Goal: Transaction & Acquisition: Download file/media

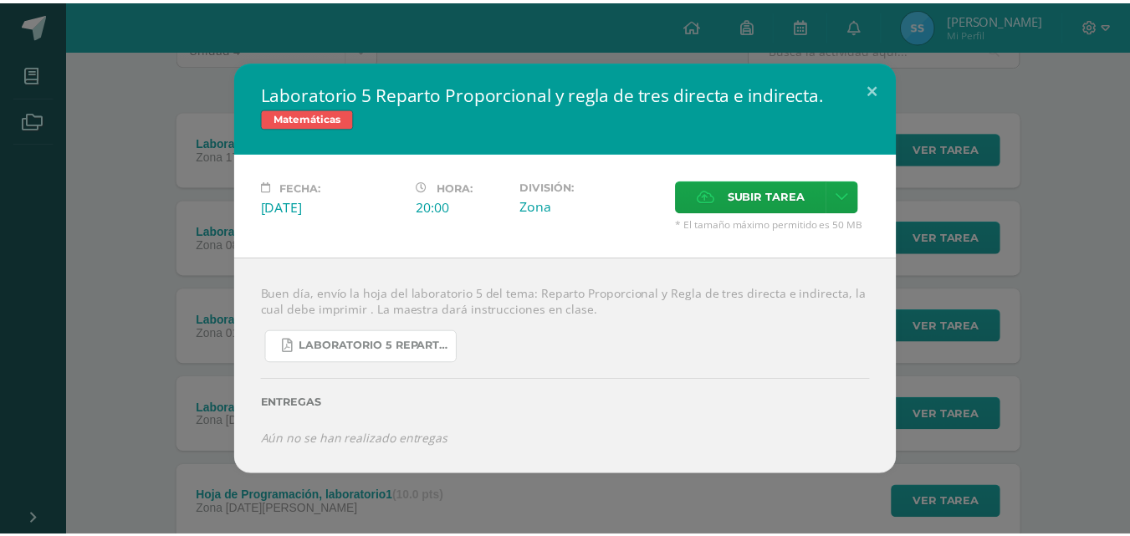
scroll to position [167, 0]
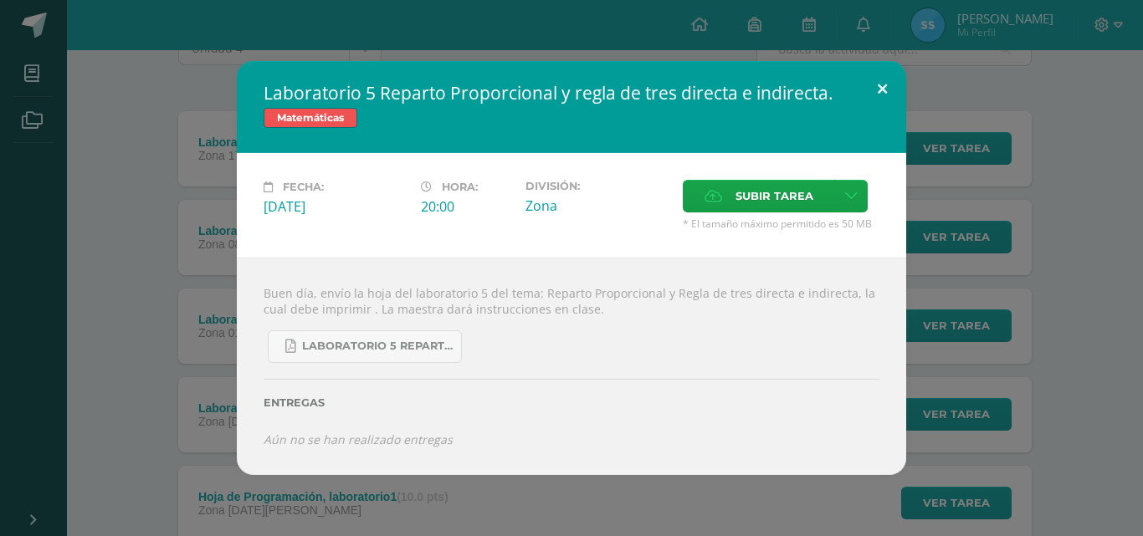
click at [886, 97] on button at bounding box center [882, 89] width 48 height 57
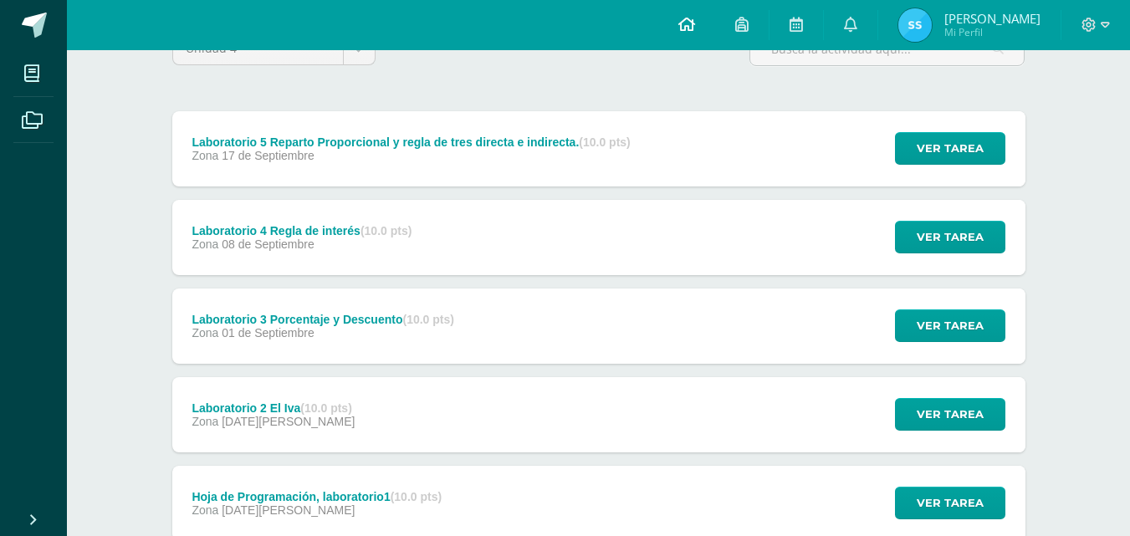
click at [693, 26] on icon at bounding box center [686, 24] width 17 height 15
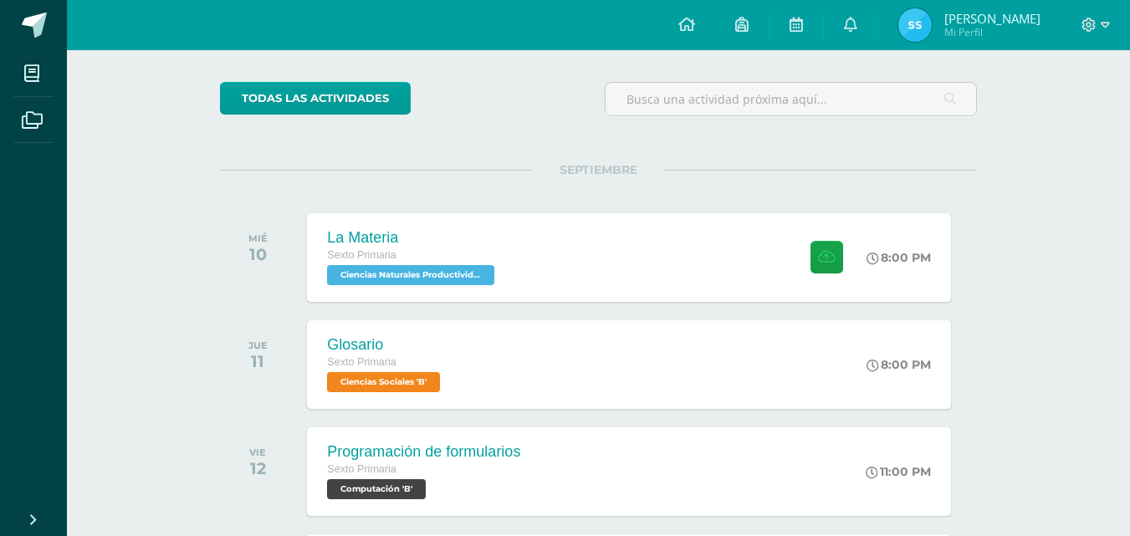
scroll to position [175, 0]
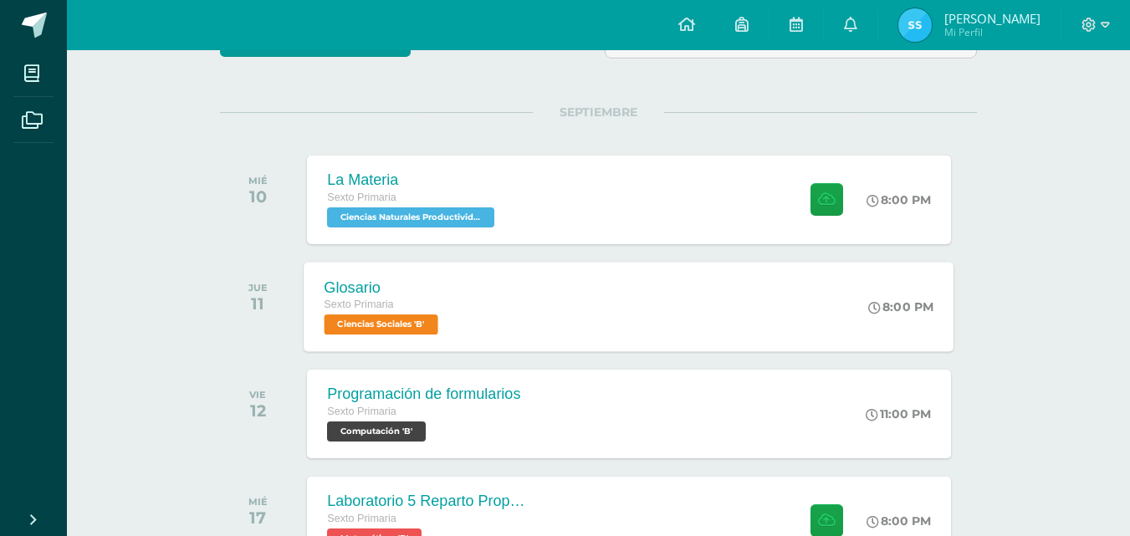
click at [666, 301] on div "Glosario Sexto Primaria Ciencias Sociales 'B' 8:00 PM Glosario Ciencias Sociale…" at bounding box center [629, 307] width 650 height 90
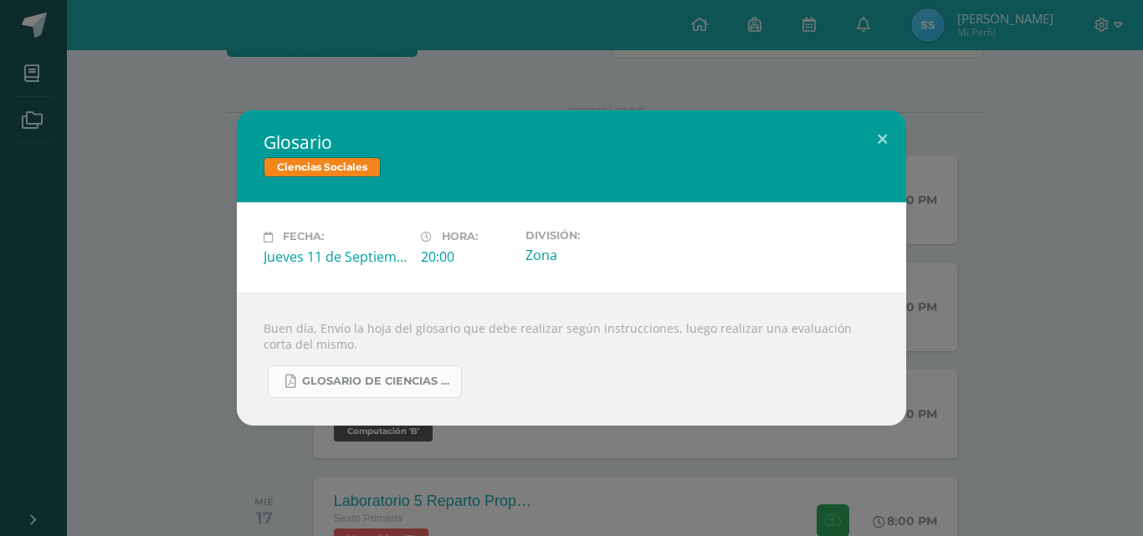
click at [394, 385] on span "Glosario de Ciencias Sociales.pdf" at bounding box center [377, 381] width 151 height 13
click at [886, 141] on button at bounding box center [882, 138] width 48 height 57
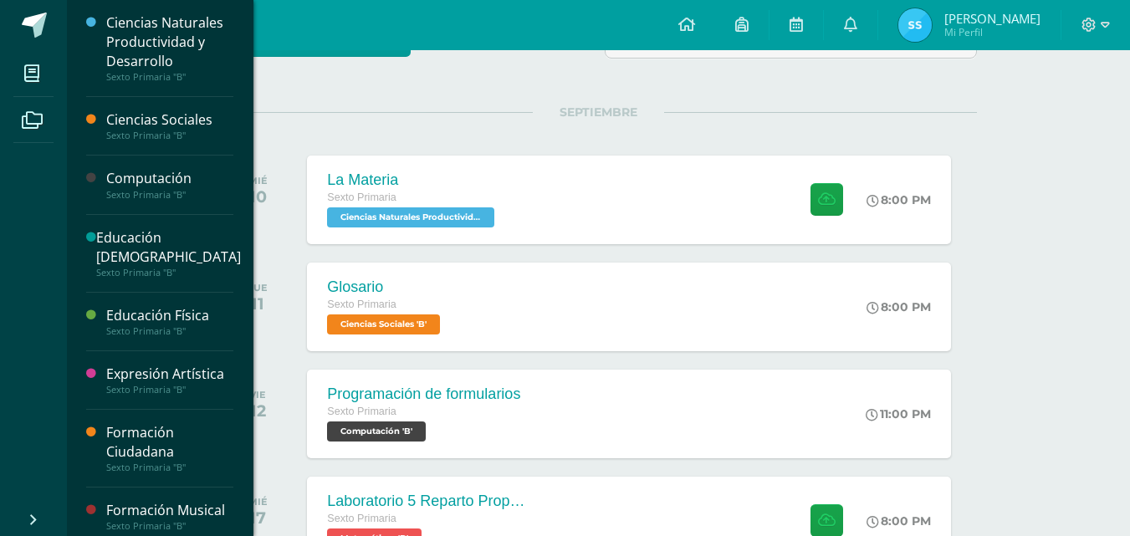
click at [205, 135] on div "Sexto Primaria "B"" at bounding box center [169, 136] width 127 height 12
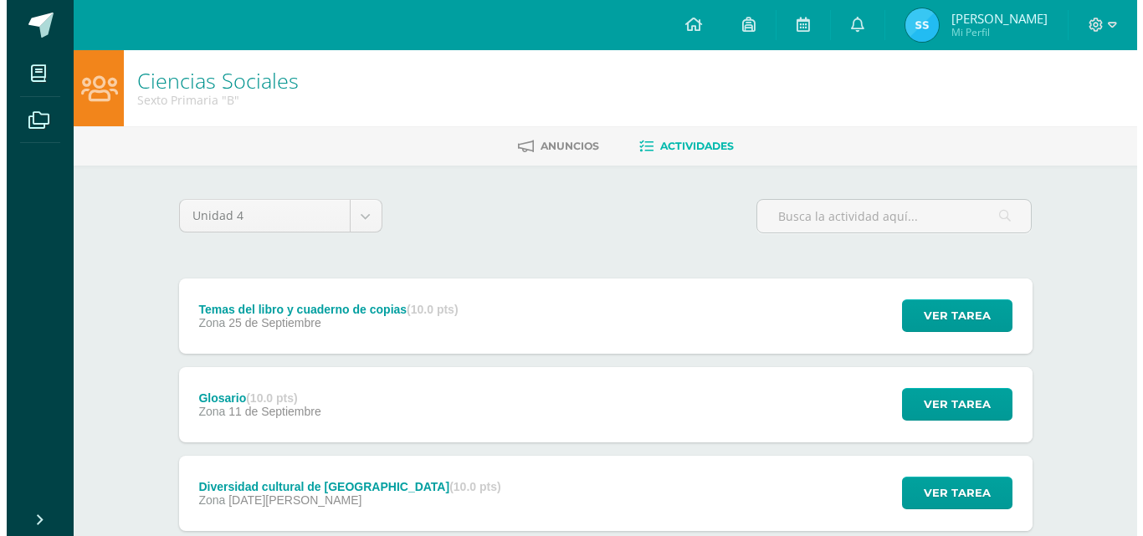
scroll to position [195, 0]
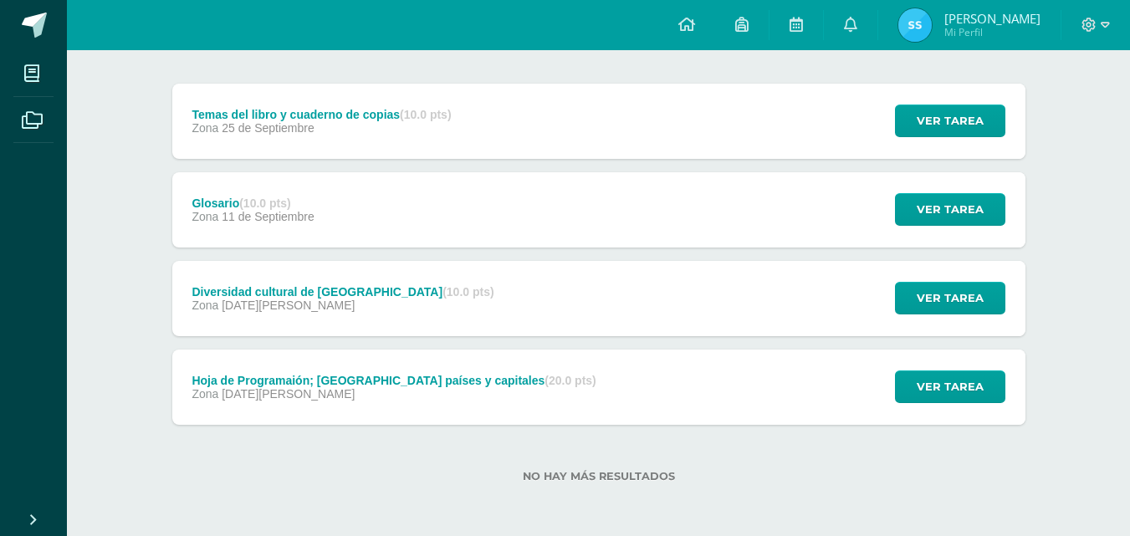
click at [489, 367] on div "Hoja de Programaión; [GEOGRAPHIC_DATA] países y capitales (20.0 pts) Zona [DATE…" at bounding box center [394, 387] width 444 height 75
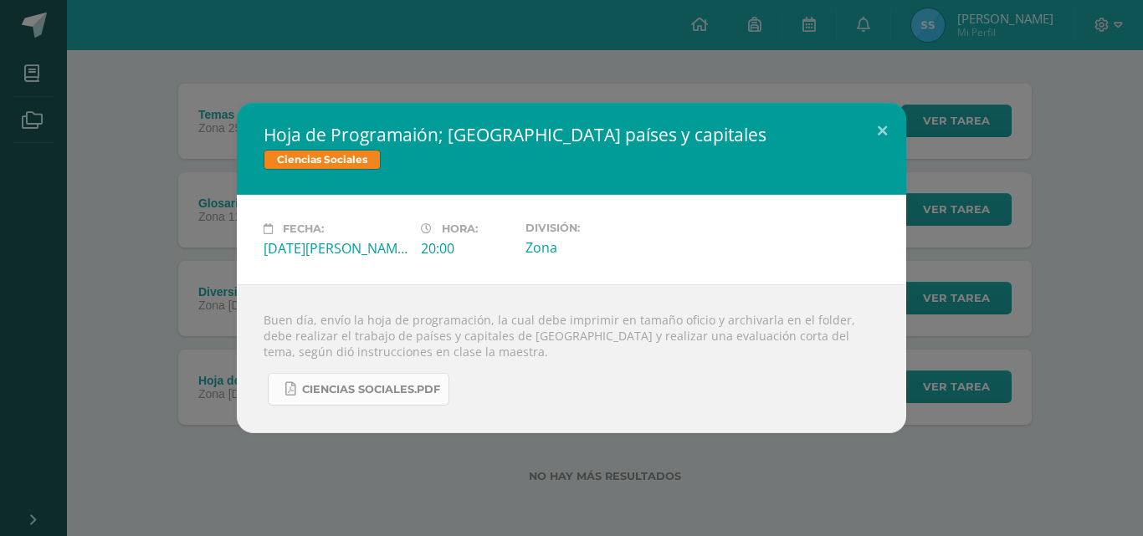
click at [371, 388] on span "Ciencias Sociales.pdf" at bounding box center [371, 389] width 138 height 13
